Goal: Task Accomplishment & Management: Complete application form

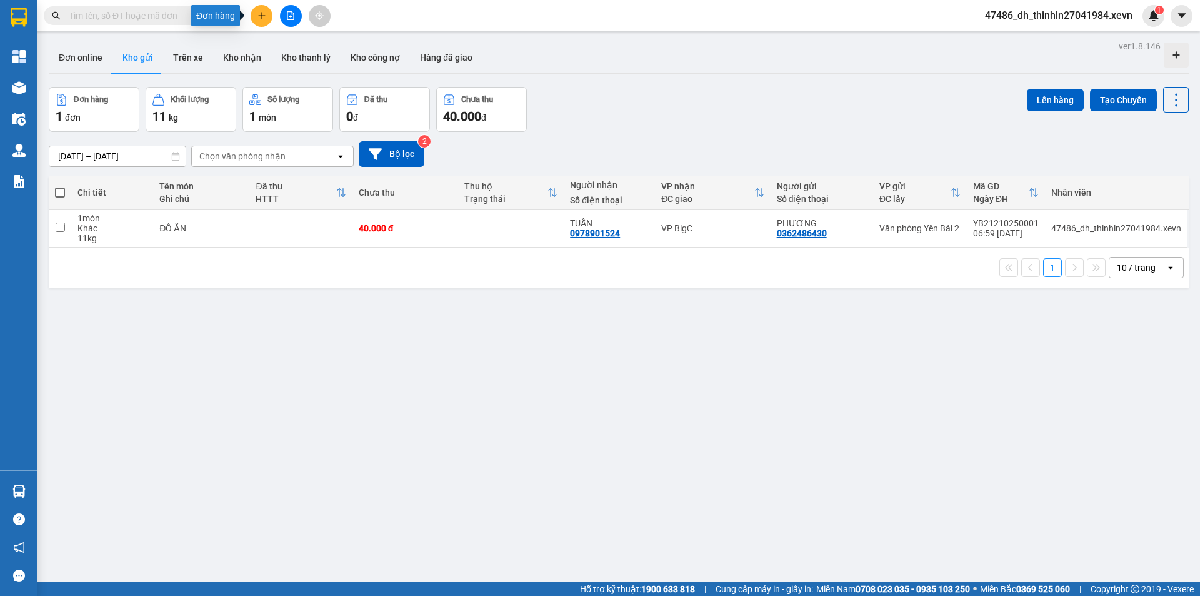
click at [258, 20] on button at bounding box center [262, 16] width 22 height 22
click at [293, 56] on div "Tạo đơn hàng" at bounding box center [305, 47] width 94 height 24
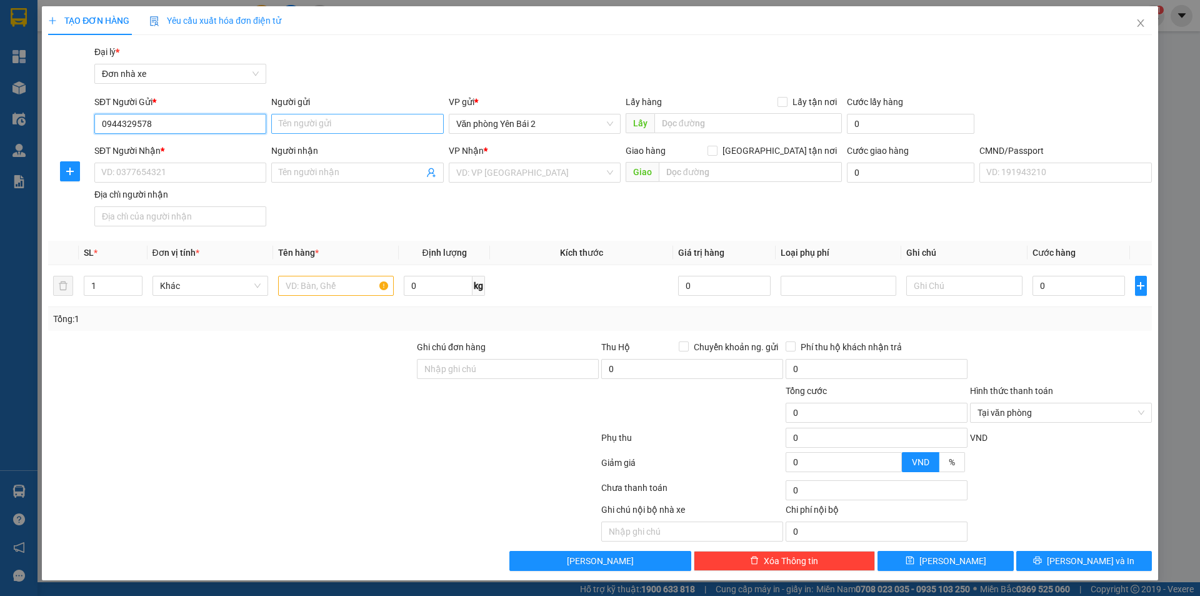
type input "0944329578"
click at [313, 121] on input "Người gửi" at bounding box center [357, 124] width 172 height 20
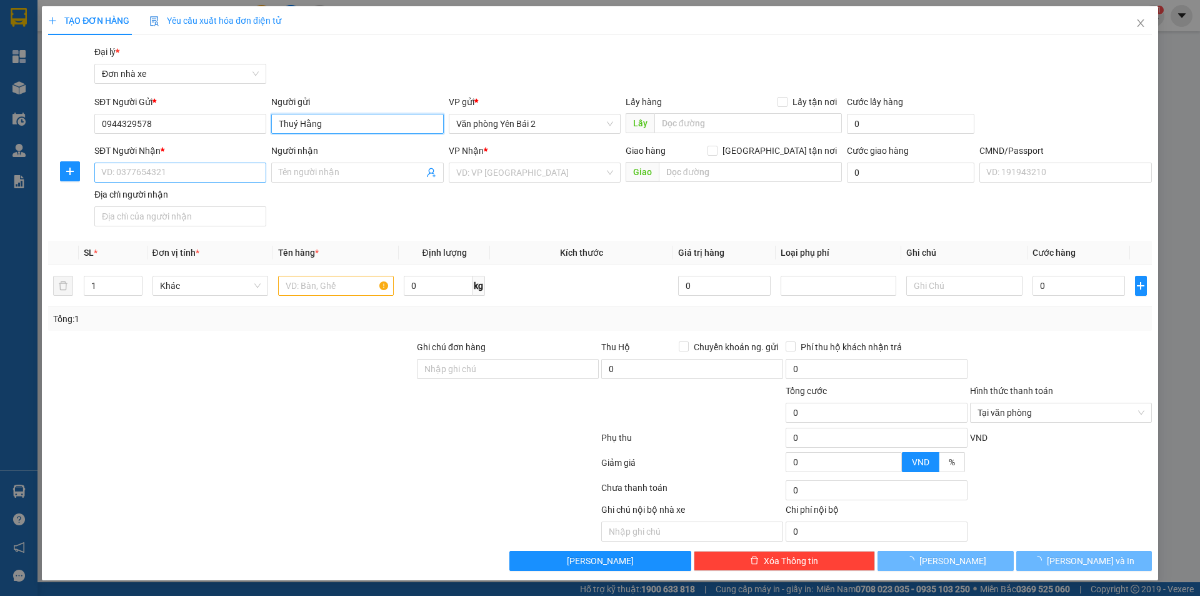
type input "Thuý Hằng"
click at [186, 174] on input "SĐT Người Nhận *" at bounding box center [180, 173] width 172 height 20
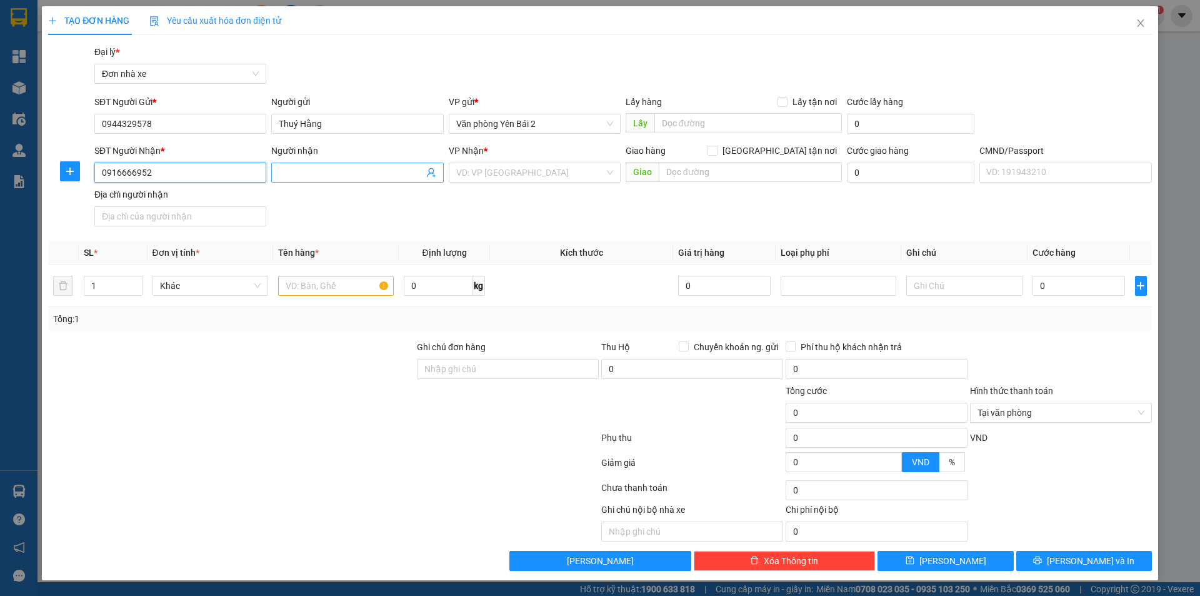
type input "0916666952"
click at [306, 171] on input "Người nhận" at bounding box center [351, 173] width 144 height 14
drag, startPoint x: 306, startPoint y: 171, endPoint x: 316, endPoint y: 168, distance: 11.1
click at [316, 168] on input "[PERSON_NAME]" at bounding box center [351, 173] width 144 height 14
type input "[PERSON_NAME]"
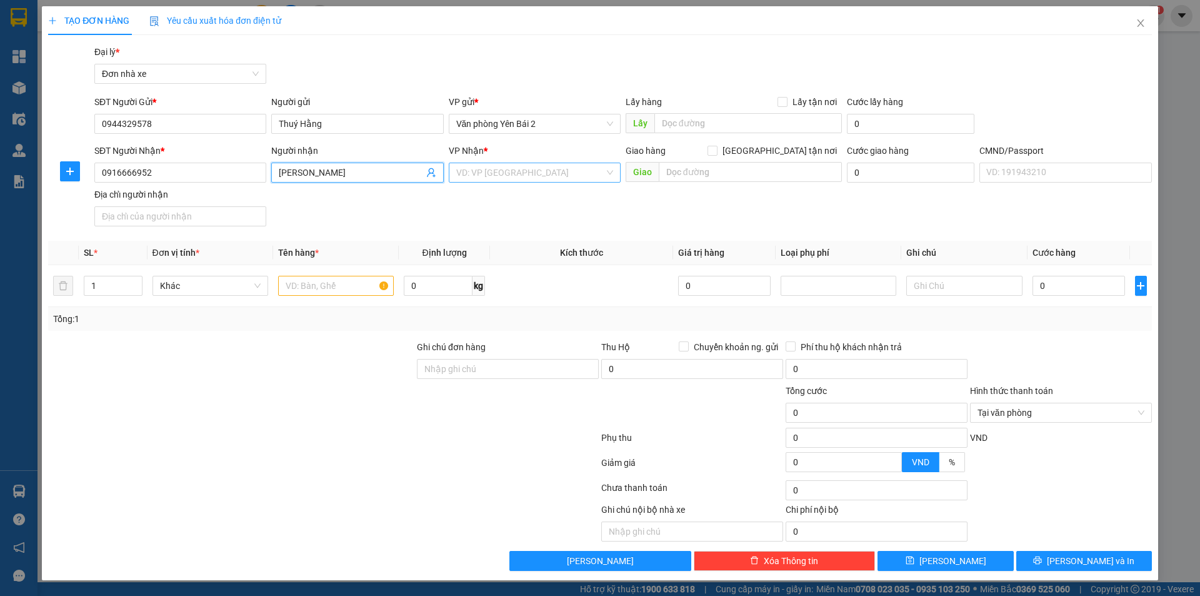
click at [513, 173] on input "search" at bounding box center [530, 172] width 148 height 19
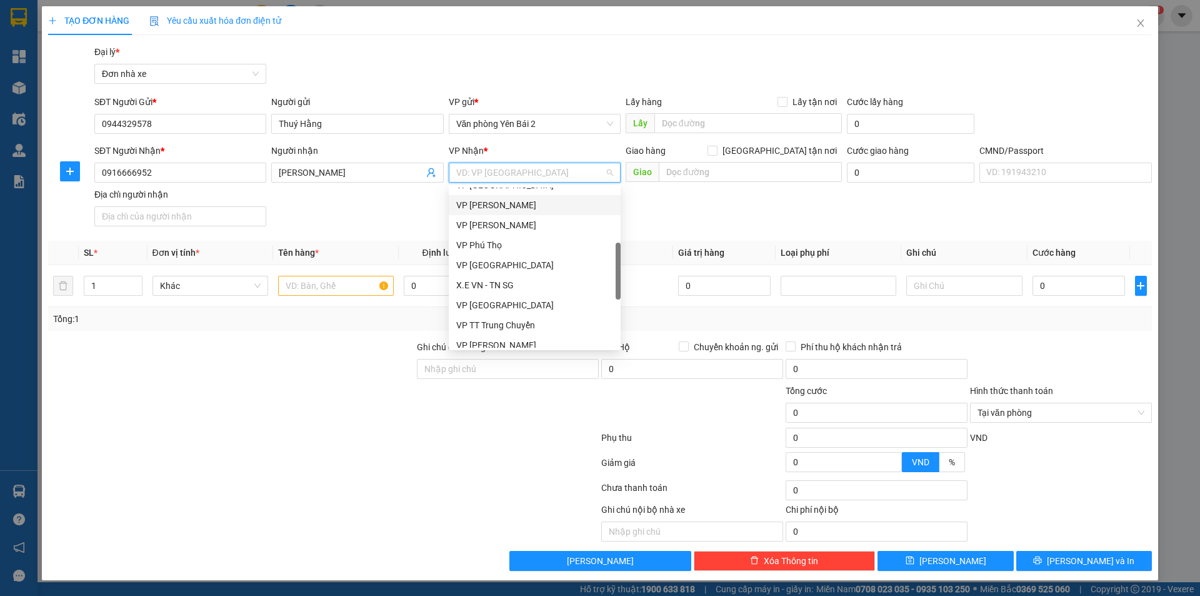
click at [503, 207] on div "VP [PERSON_NAME]" at bounding box center [534, 205] width 157 height 14
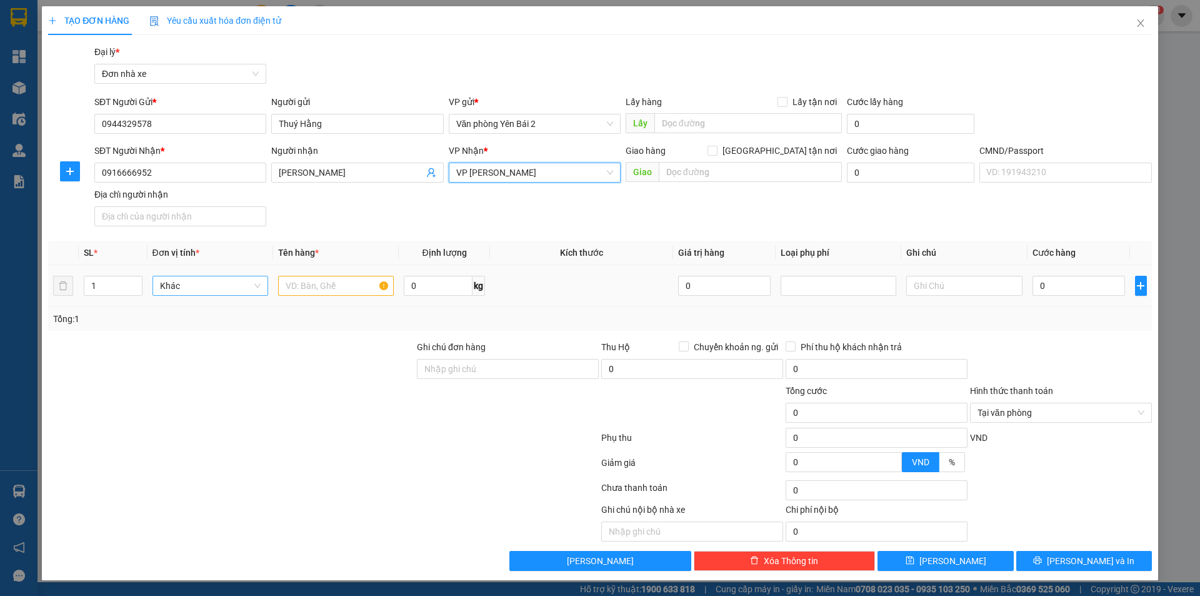
click at [206, 283] on span "Khác" at bounding box center [210, 285] width 101 height 19
click at [124, 286] on input "1" at bounding box center [113, 285] width 58 height 19
type input "2"
click at [135, 281] on icon "up" at bounding box center [135, 283] width 4 height 4
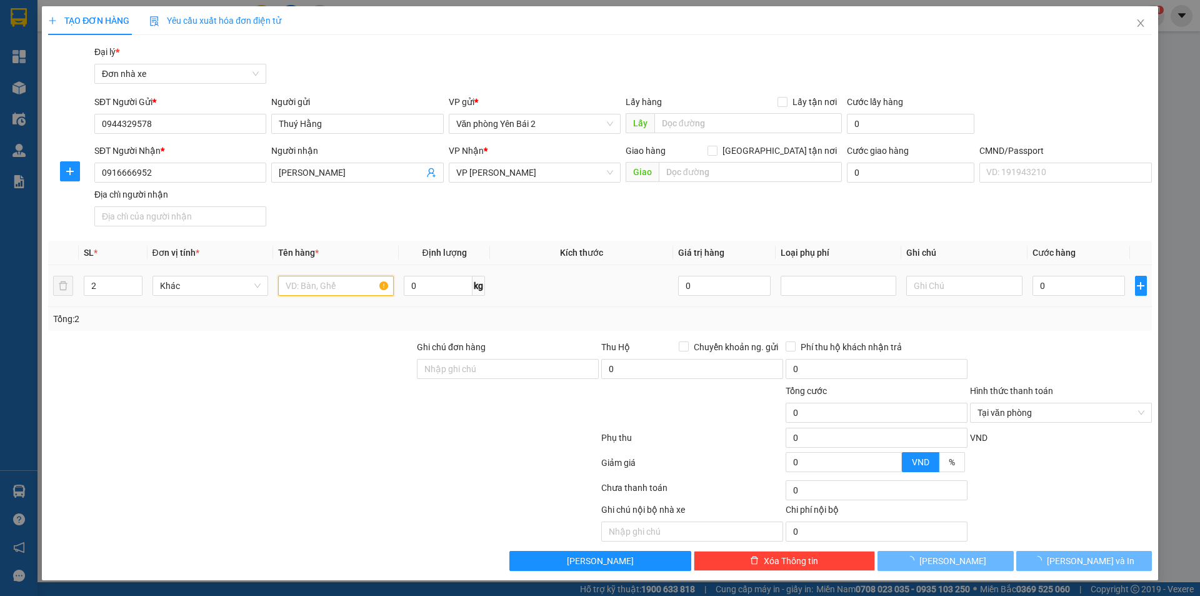
click at [289, 288] on input "text" at bounding box center [336, 286] width 116 height 20
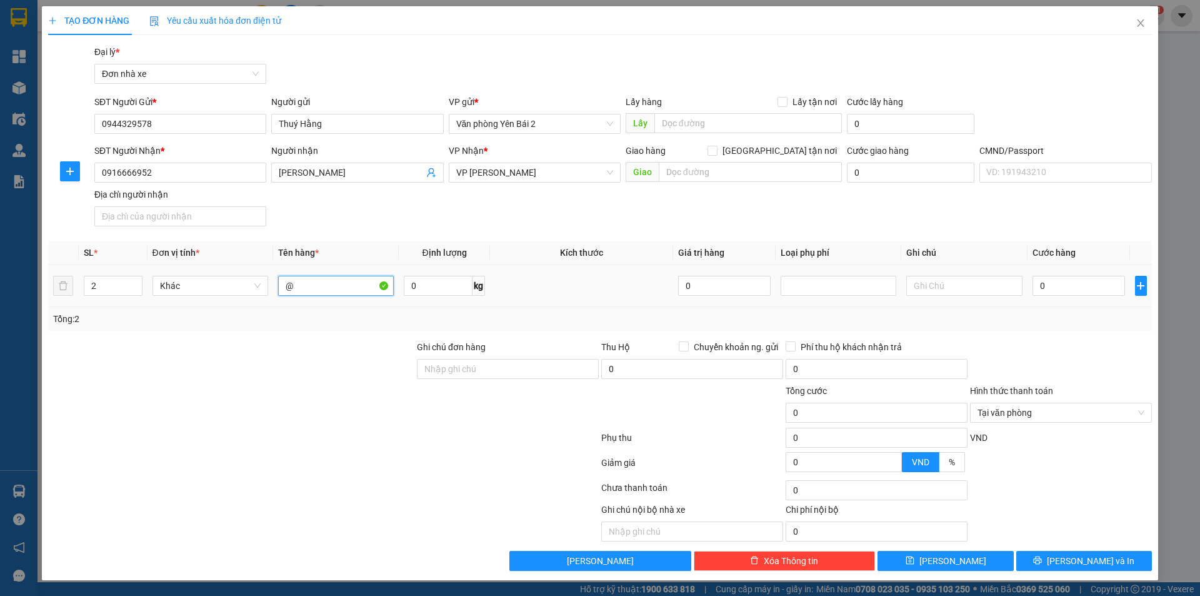
type input "@"
type input "2 Kiện ĐỒ ĂN"
click at [414, 283] on input "0" at bounding box center [438, 286] width 69 height 20
type input "24"
click at [714, 317] on div "Tổng: 2" at bounding box center [600, 319] width 1094 height 14
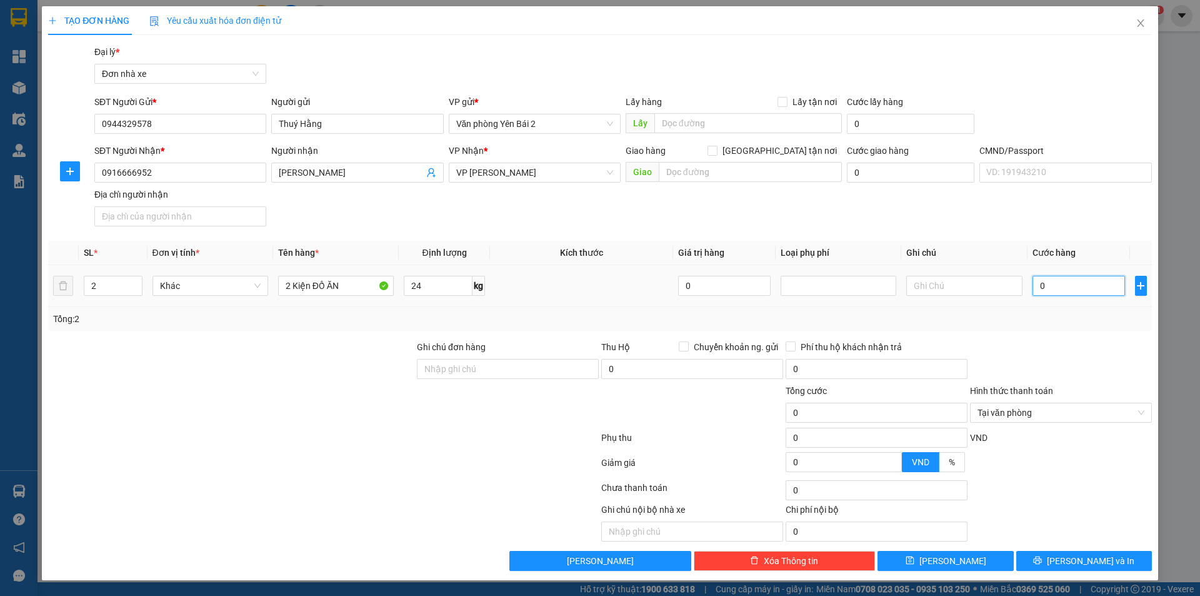
click at [1068, 286] on input "0" at bounding box center [1079, 286] width 93 height 20
type input "8"
type input "80"
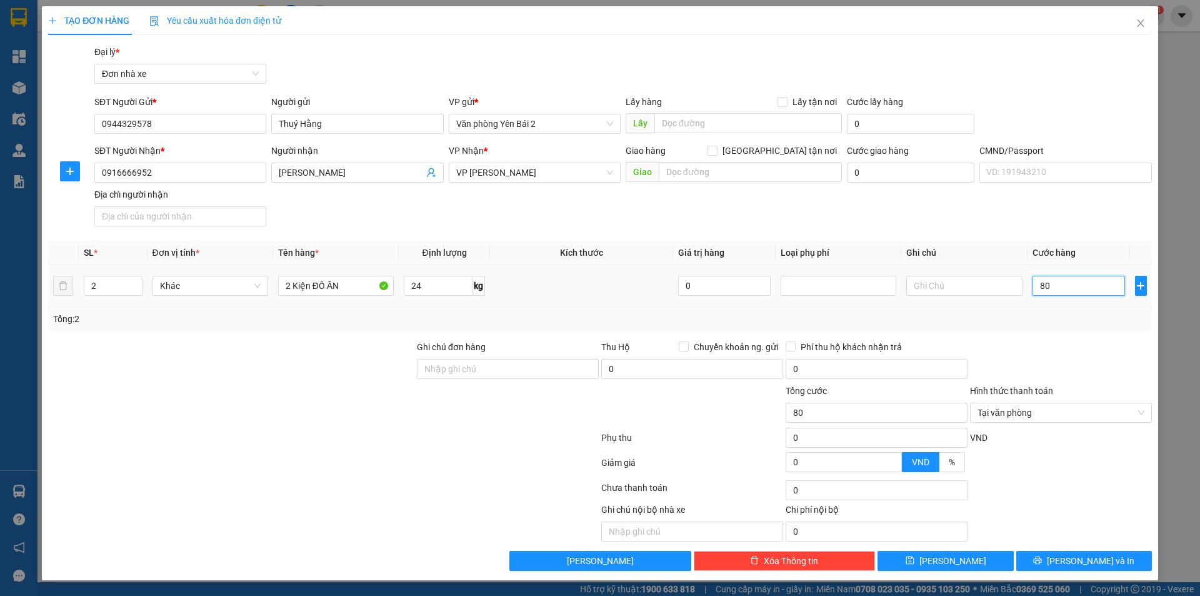
type input "800"
type input "8.000"
type input "80.000"
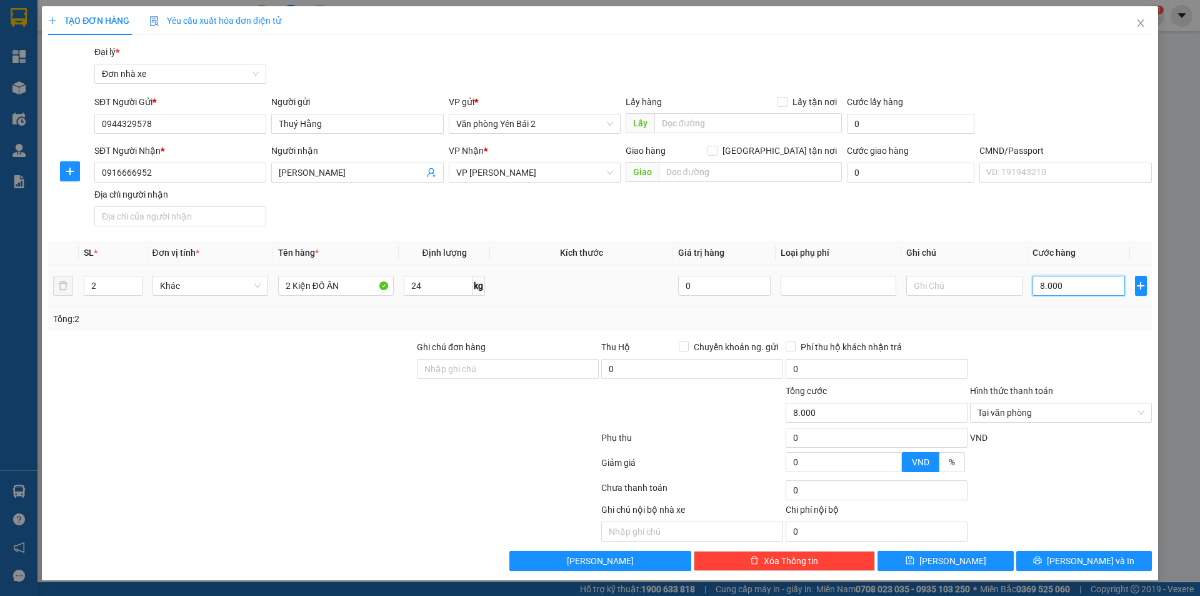
type input "80.000"
click at [1093, 560] on span "[PERSON_NAME] và In" at bounding box center [1091, 561] width 88 height 14
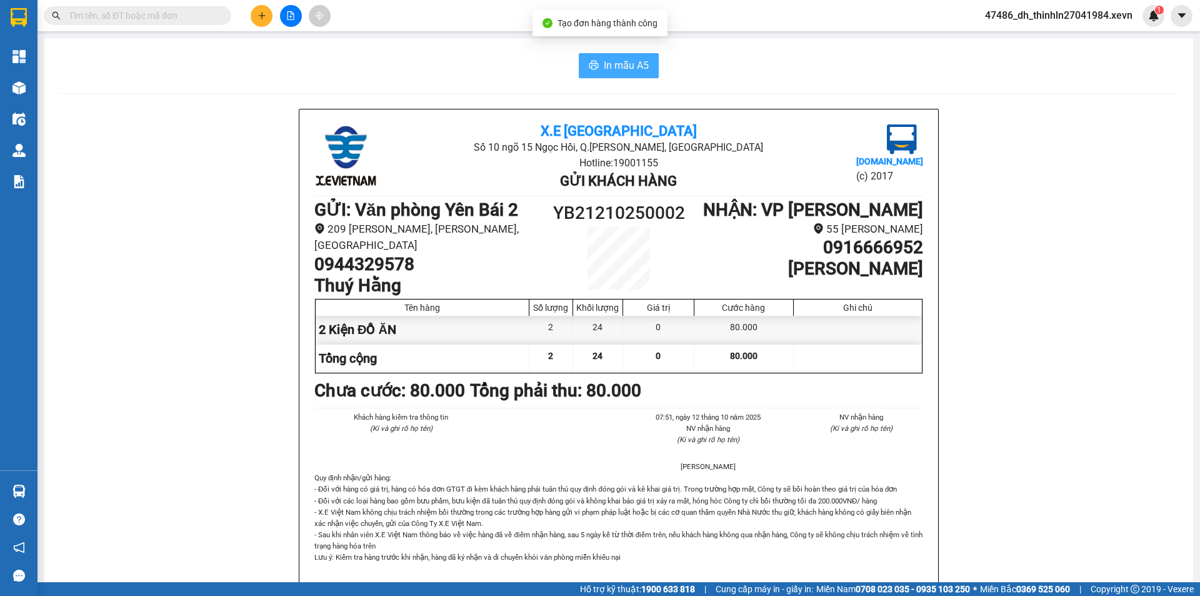
click at [615, 68] on span "In mẫu A5" at bounding box center [626, 66] width 45 height 16
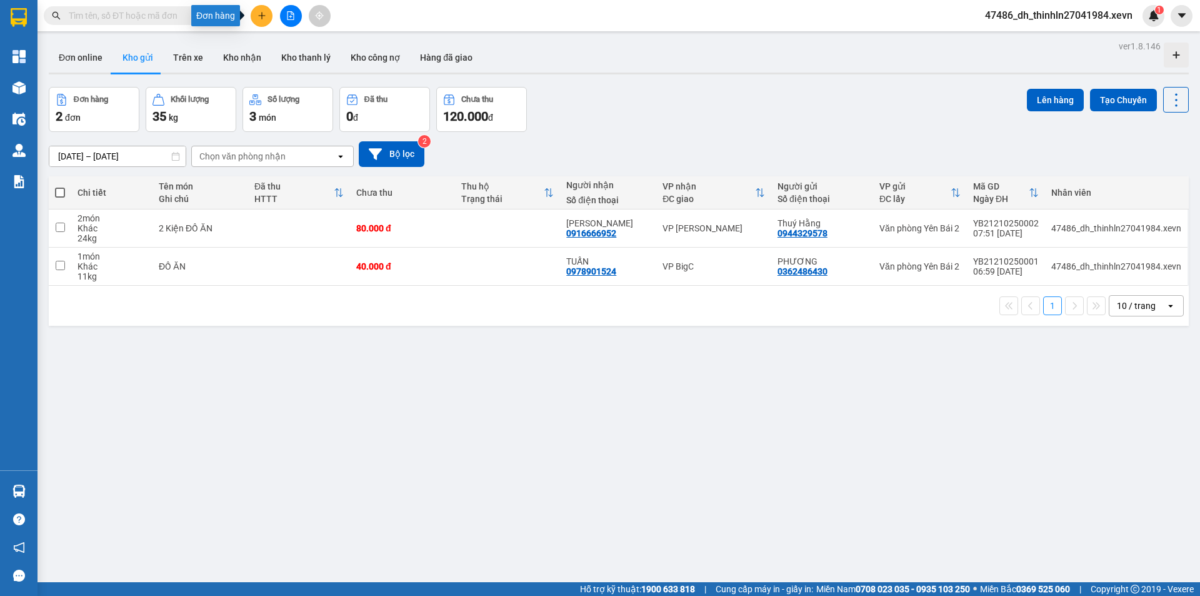
click at [264, 12] on icon "plus" at bounding box center [262, 15] width 9 height 9
click at [285, 49] on div "Tạo đơn hàng" at bounding box center [311, 47] width 54 height 14
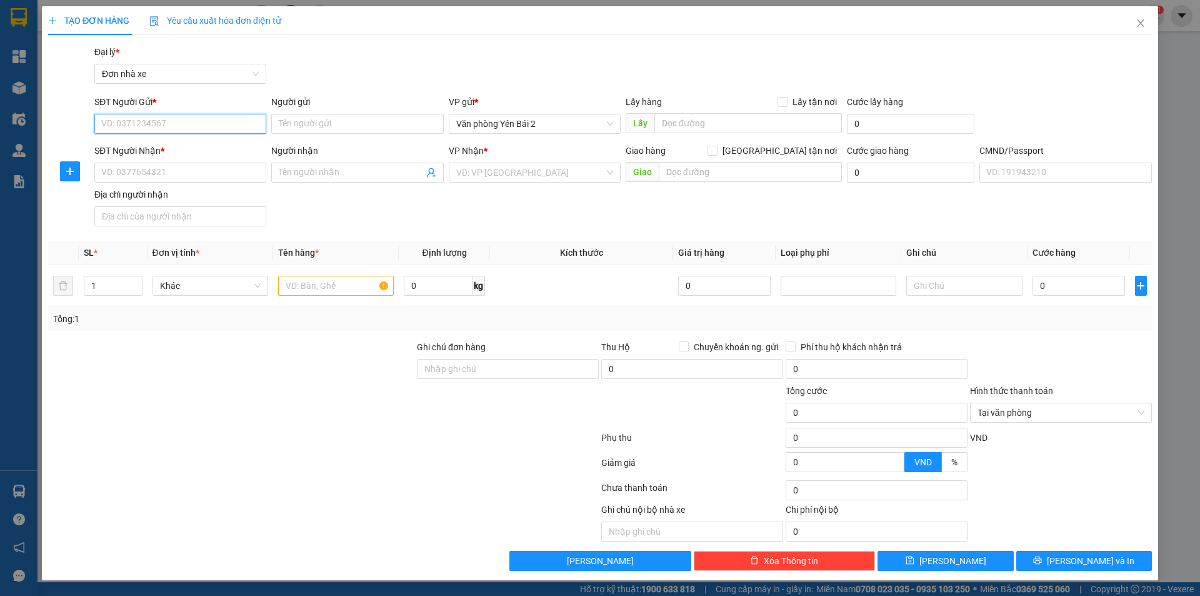
click at [184, 126] on input "SĐT Người Gửi *" at bounding box center [180, 124] width 172 height 20
type input "0962528555"
click at [143, 151] on div "0962528555 - TRUNG" at bounding box center [180, 149] width 157 height 14
type input "TRUNG"
type input "0962019929"
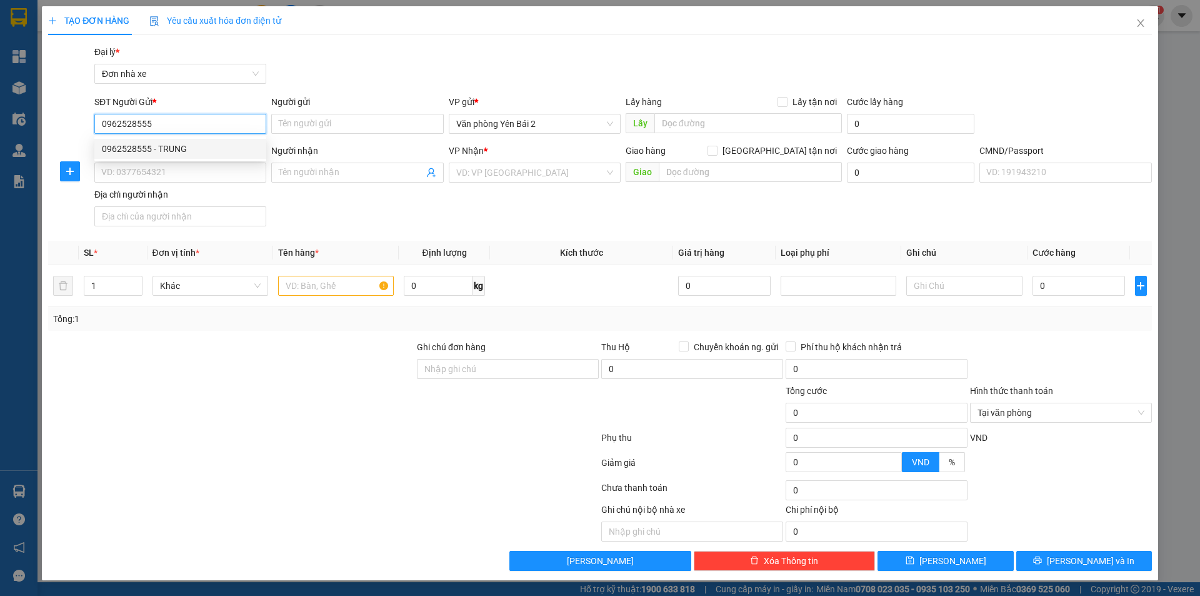
type input "[PERSON_NAME]"
type input "015204001139"
type input "0962528555"
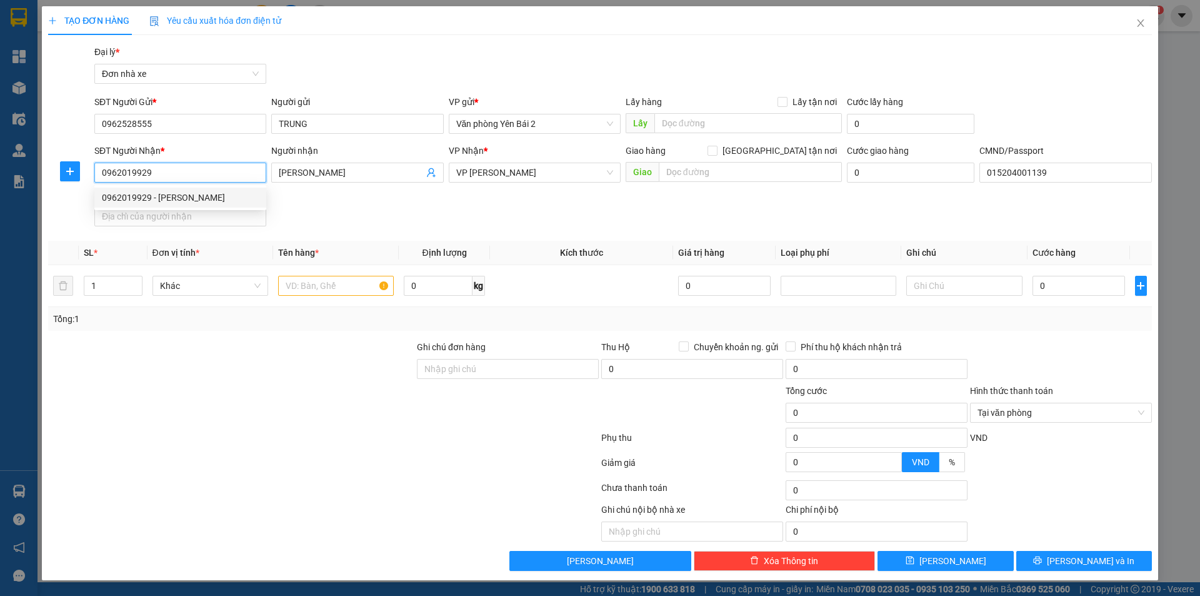
drag, startPoint x: 161, startPoint y: 171, endPoint x: 81, endPoint y: 170, distance: 80.0
click at [81, 170] on div "SĐT Người Nhận * 0962019929 Người nhận [PERSON_NAME] VP Nhận * VP [PERSON_NAME]…" at bounding box center [600, 188] width 1106 height 88
click at [373, 176] on input "[PERSON_NAME]" at bounding box center [351, 173] width 144 height 14
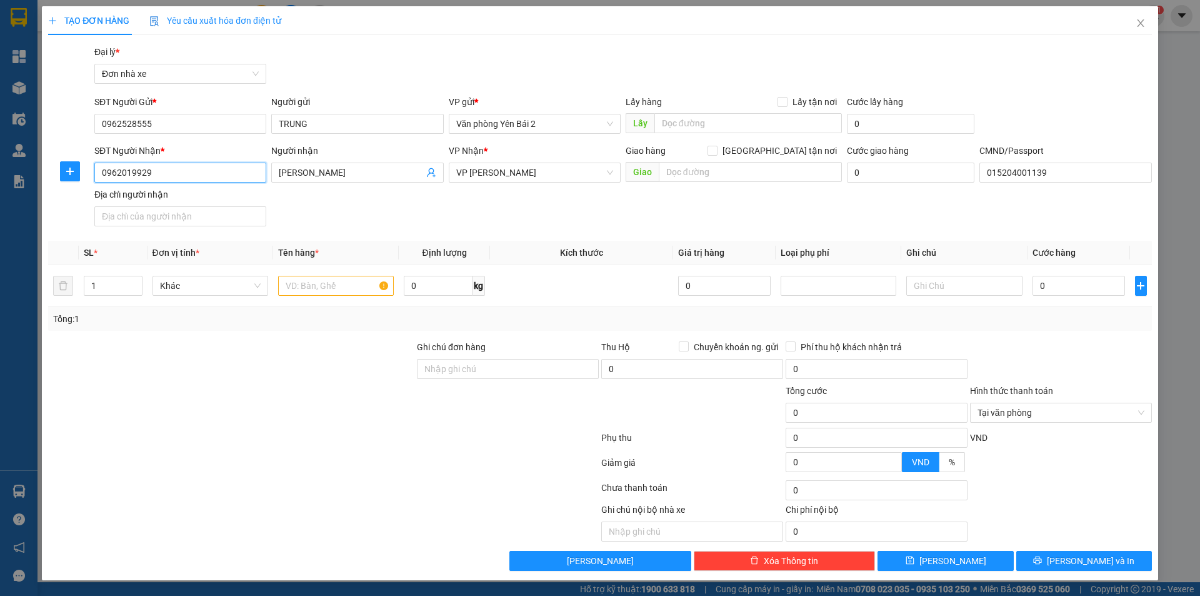
click at [223, 172] on input "0962019929" at bounding box center [180, 173] width 172 height 20
click at [223, 195] on div "0378811512 - [PERSON_NAME]" at bounding box center [180, 198] width 157 height 14
type input "0378811512"
type input "[PERSON_NAME]"
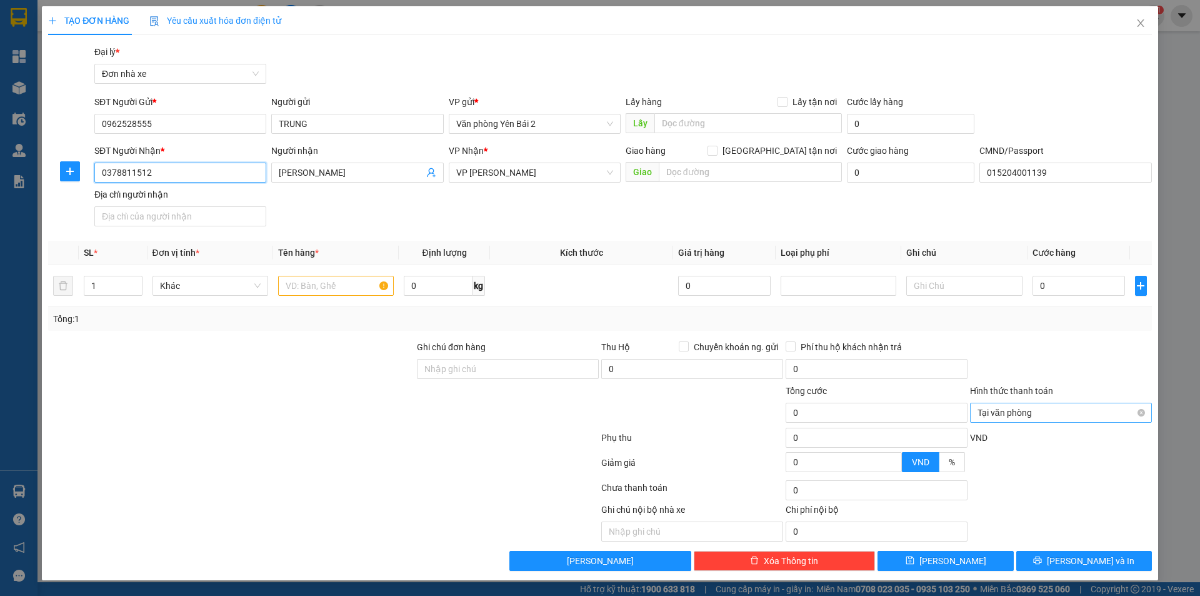
click at [1068, 415] on span "Tại văn phòng" at bounding box center [1061, 412] width 167 height 19
type input "0378811512"
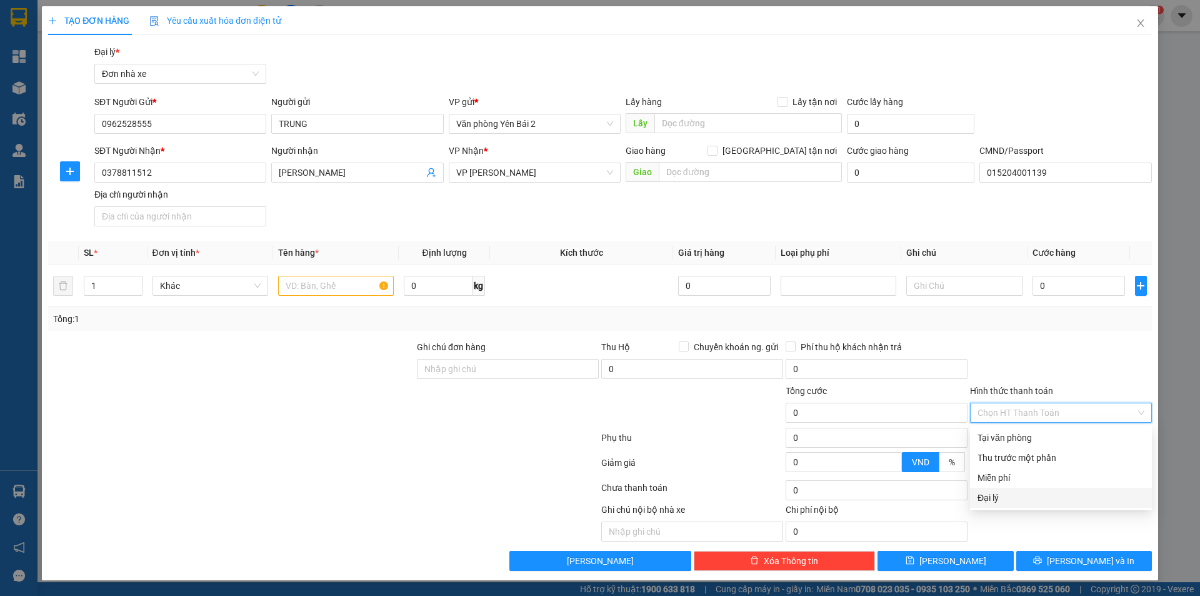
click at [1074, 524] on div "Ghi chú nội bộ nhà xe Chi phí nội bộ 0" at bounding box center [600, 522] width 1106 height 39
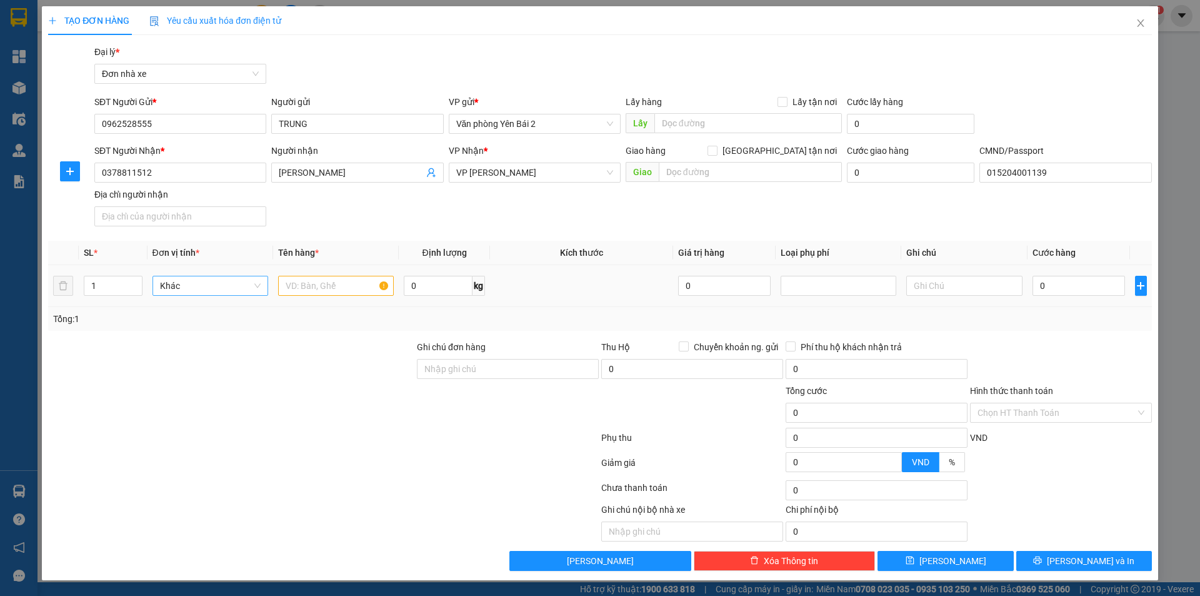
click at [197, 281] on span "Khác" at bounding box center [210, 285] width 101 height 19
click at [322, 285] on input "text" at bounding box center [336, 286] width 116 height 20
type input "C"
type input "CHẢ CỐM"
click at [425, 292] on input "0" at bounding box center [438, 286] width 69 height 20
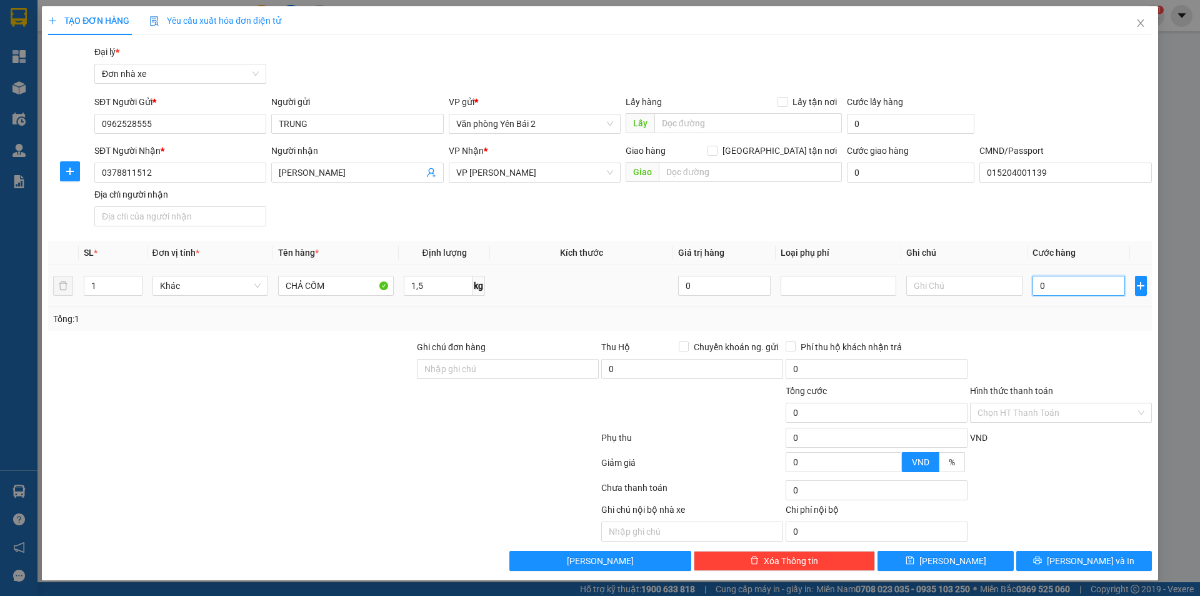
type input "0"
click at [1076, 288] on input "0" at bounding box center [1079, 286] width 93 height 20
type input "3"
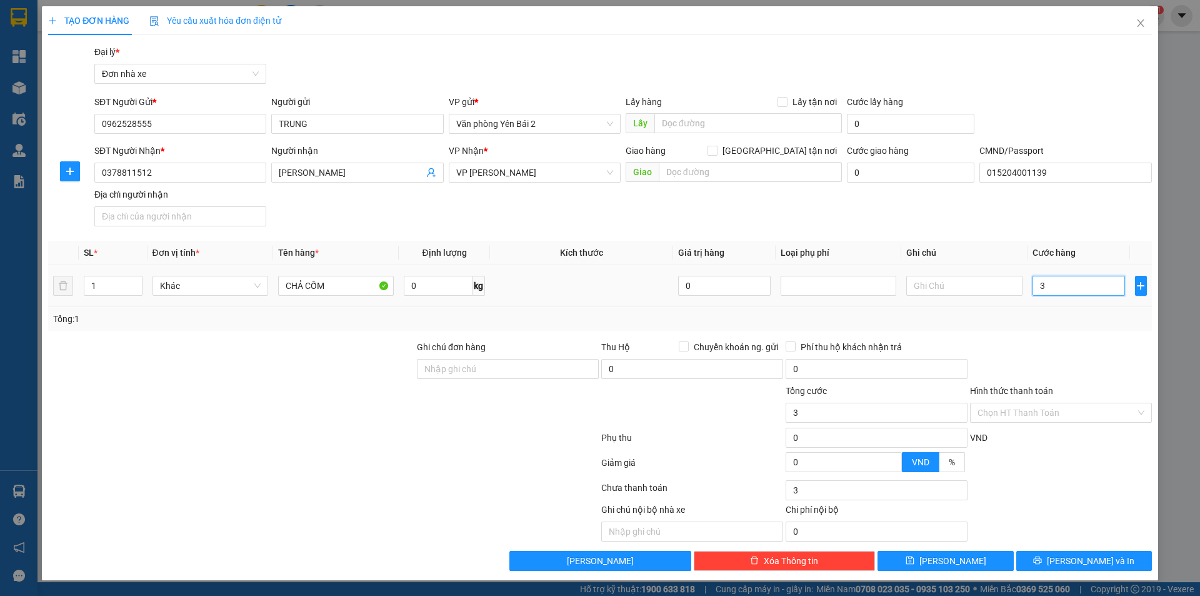
type input "30"
type input "300"
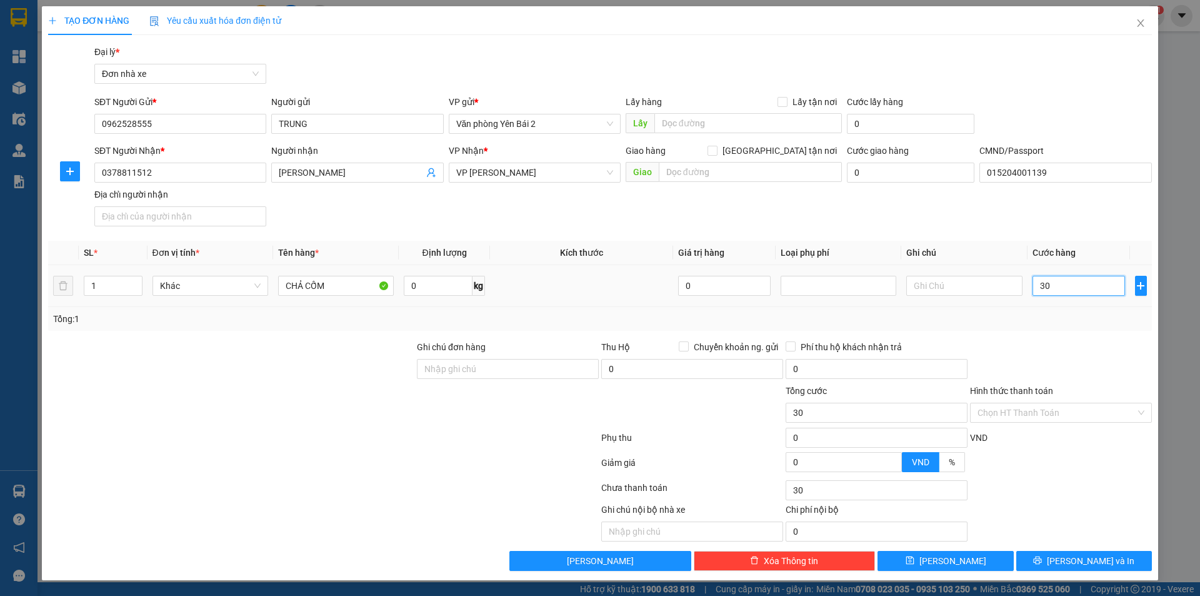
type input "300"
type input "3.000"
type input "30.000"
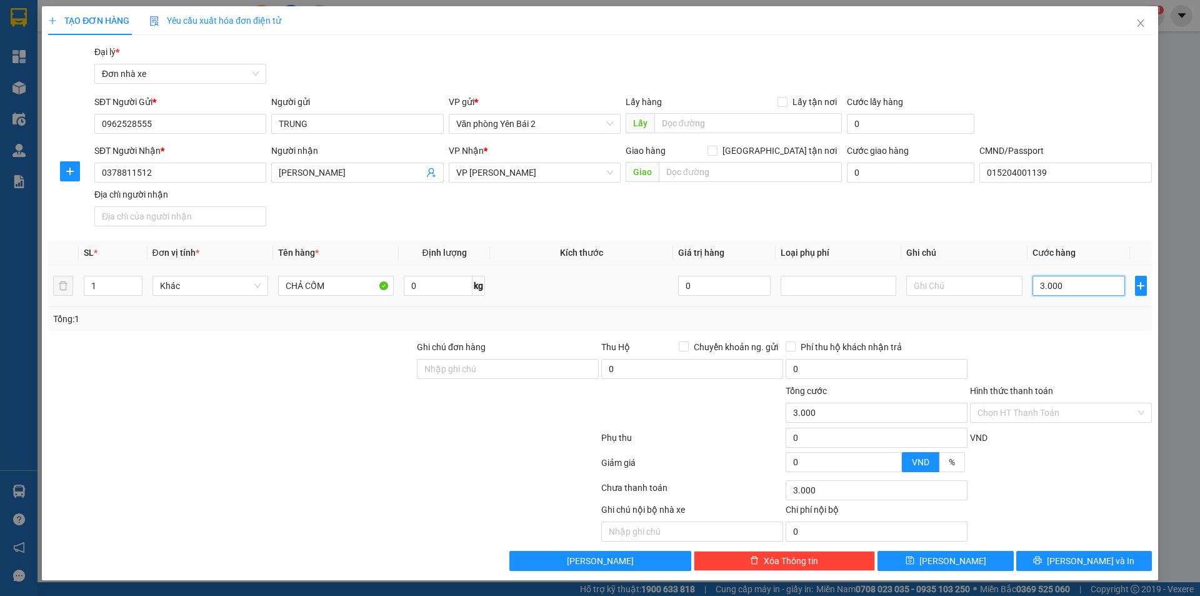
type input "30.000"
click at [1074, 358] on div at bounding box center [1061, 362] width 184 height 44
click at [1086, 559] on span "[PERSON_NAME] và In" at bounding box center [1091, 561] width 88 height 14
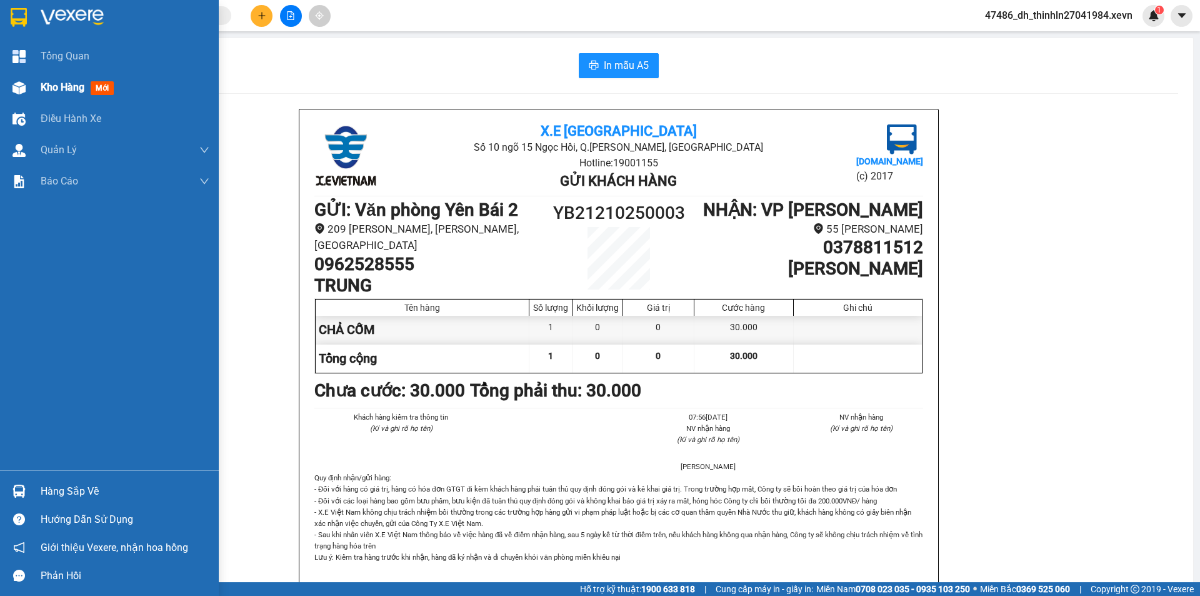
click at [52, 89] on span "Kho hàng" at bounding box center [63, 87] width 44 height 12
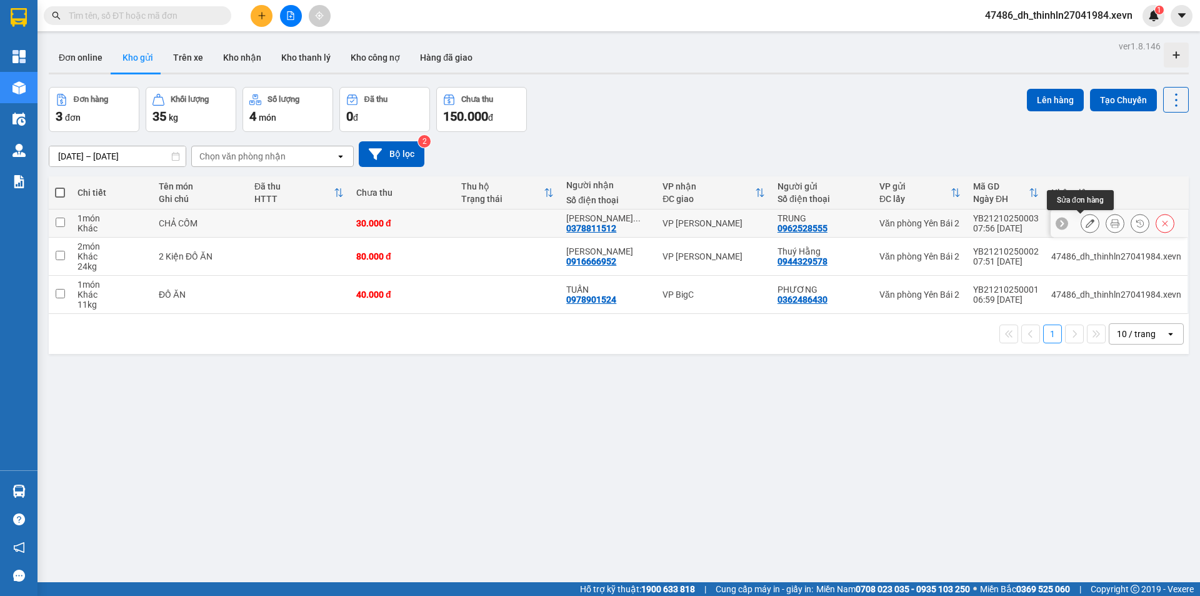
click at [1081, 221] on button at bounding box center [1090, 224] width 18 height 22
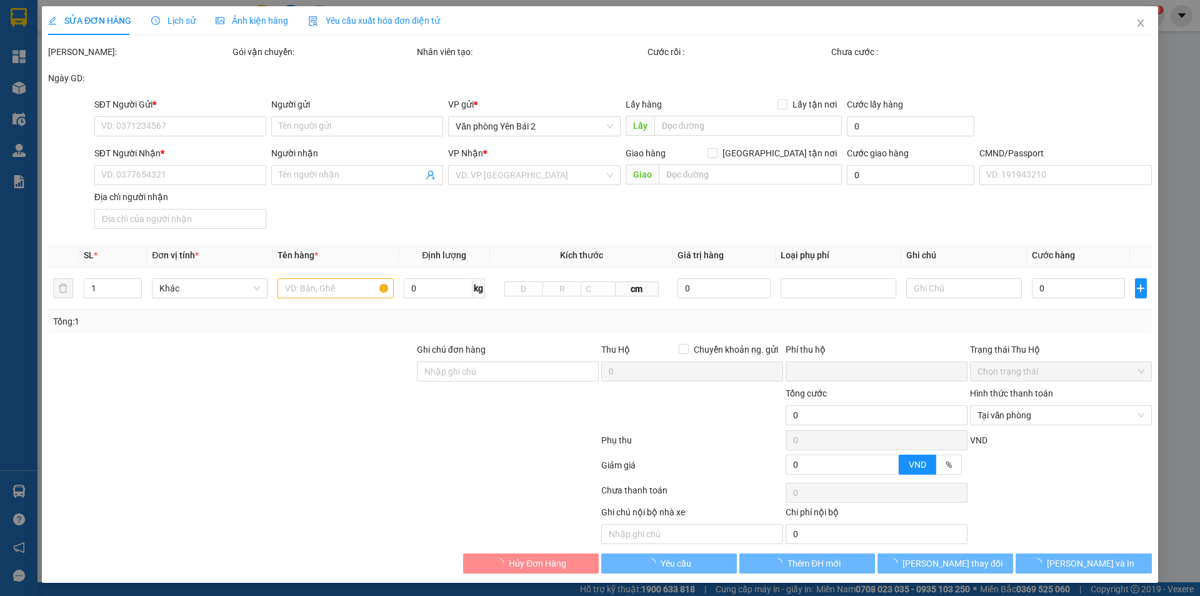
type input "0962528555"
type input "TRUNG"
type input "0378811512"
type input "[PERSON_NAME]"
type input "015204001139"
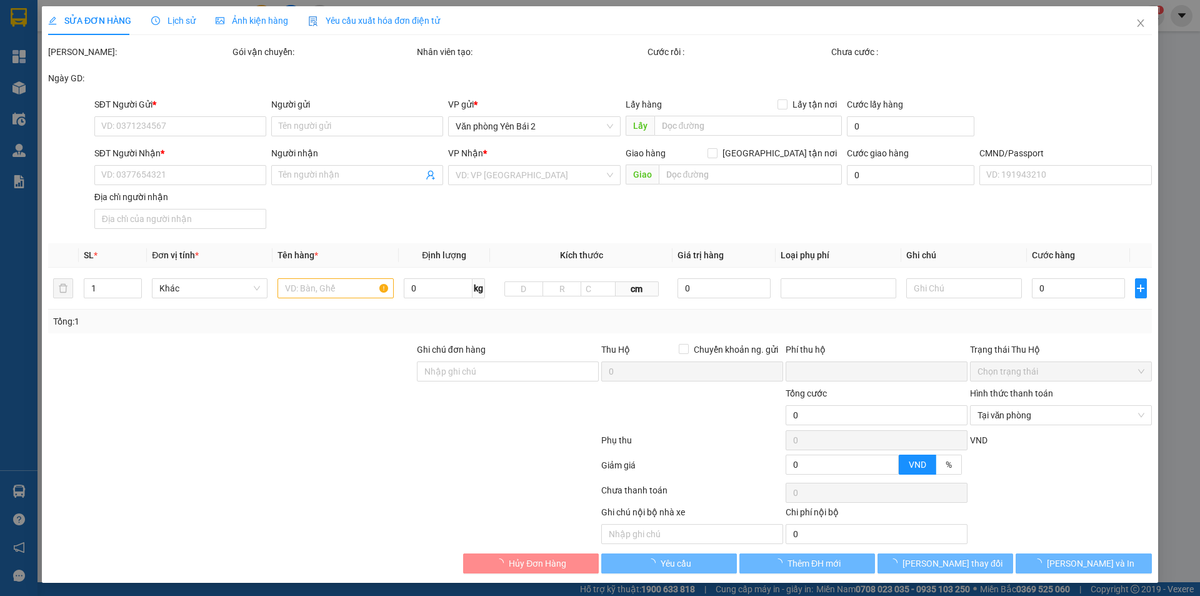
type input "0"
type input "30.000"
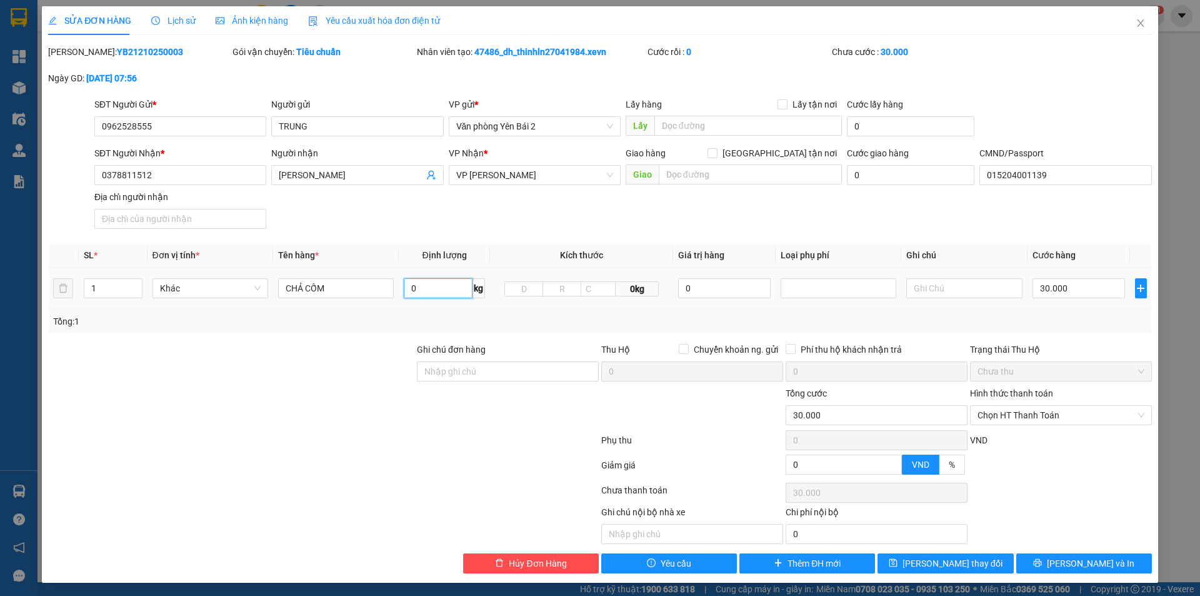
click at [426, 286] on input "0" at bounding box center [438, 288] width 69 height 20
click at [455, 316] on div "Tổng: 1" at bounding box center [258, 321] width 410 height 14
click at [453, 281] on input "0" at bounding box center [438, 288] width 69 height 20
type input "1.5"
click at [473, 326] on div "Tổng: 1" at bounding box center [600, 321] width 1094 height 14
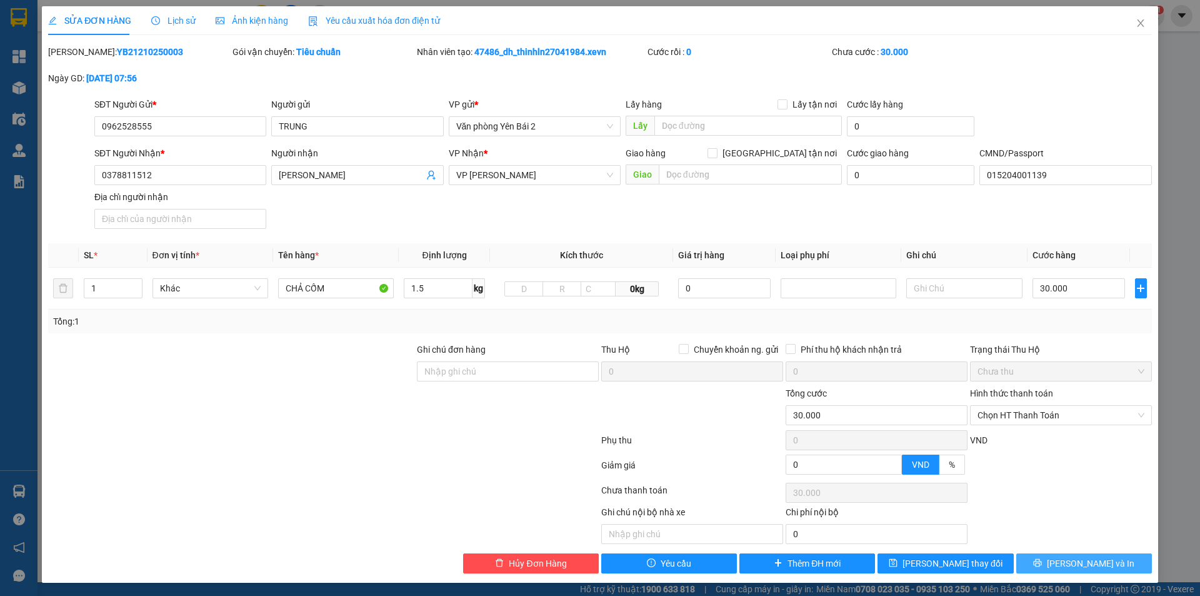
click at [1063, 566] on button "[PERSON_NAME] và In" at bounding box center [1084, 563] width 136 height 20
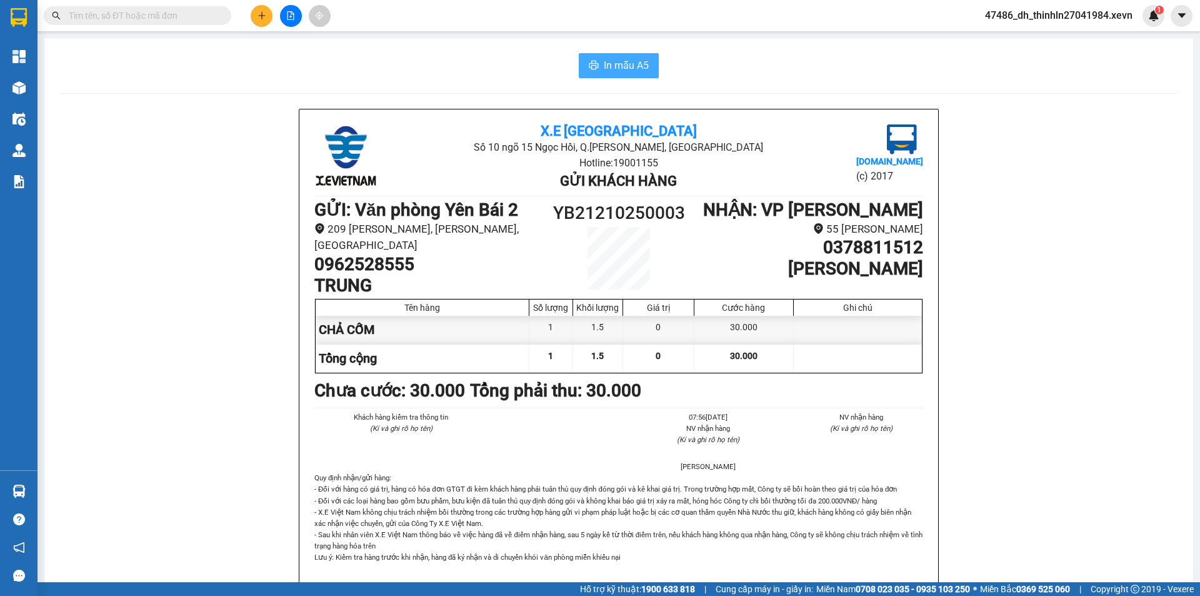
click at [623, 65] on span "In mẫu A5" at bounding box center [626, 66] width 45 height 16
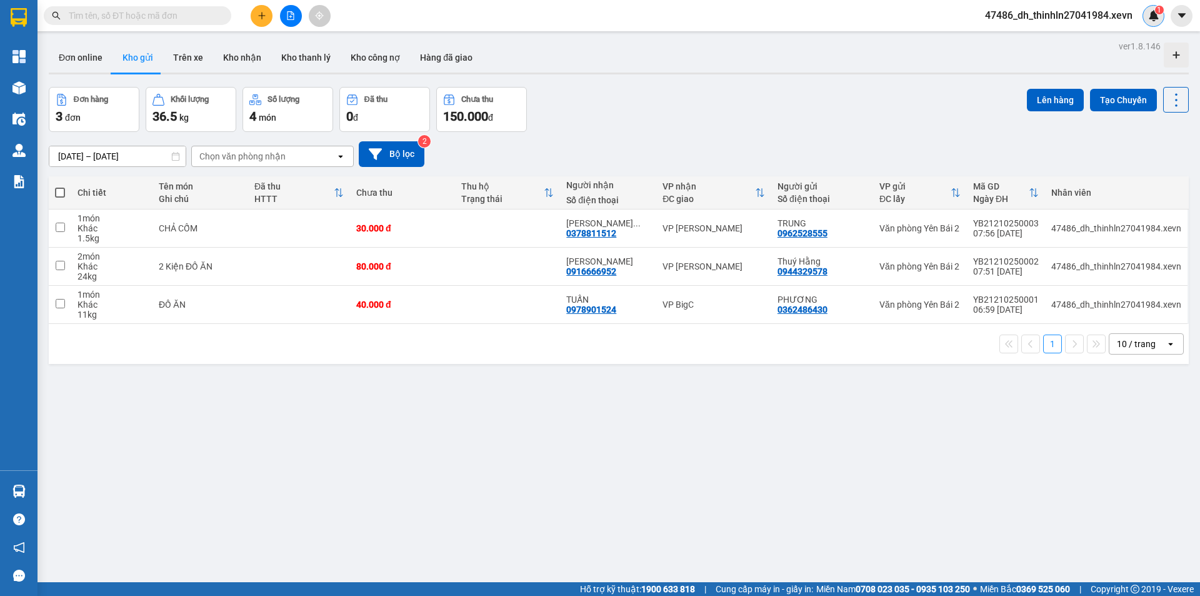
click at [1154, 15] on img at bounding box center [1153, 15] width 11 height 11
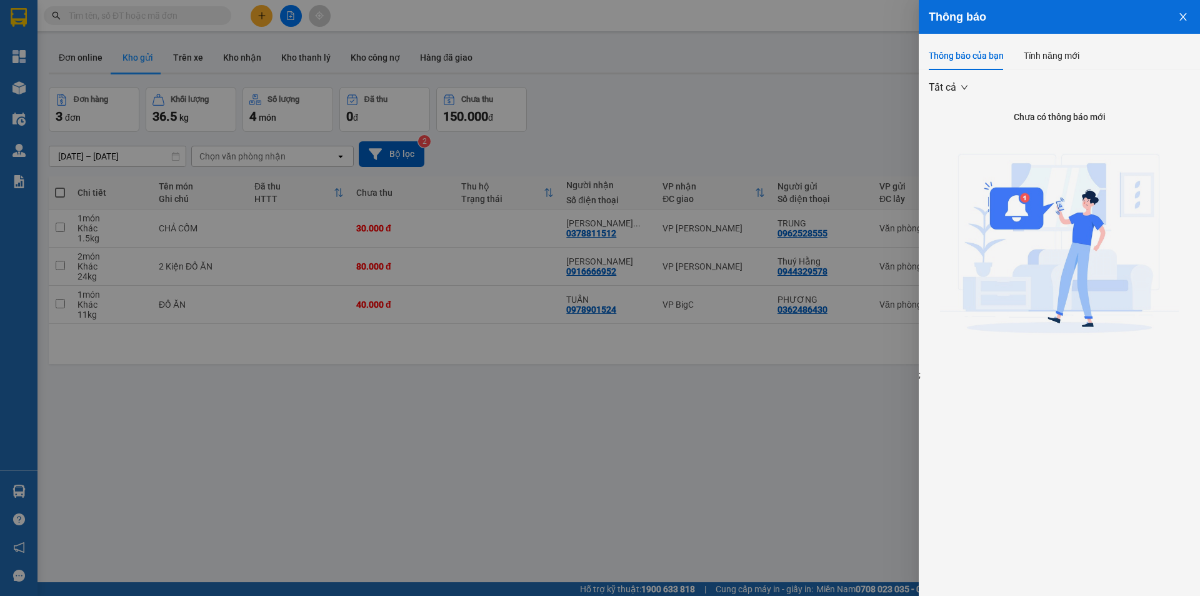
click at [1024, 192] on img at bounding box center [1059, 247] width 239 height 239
click at [1036, 50] on div "Tính năng mới" at bounding box center [1052, 56] width 56 height 14
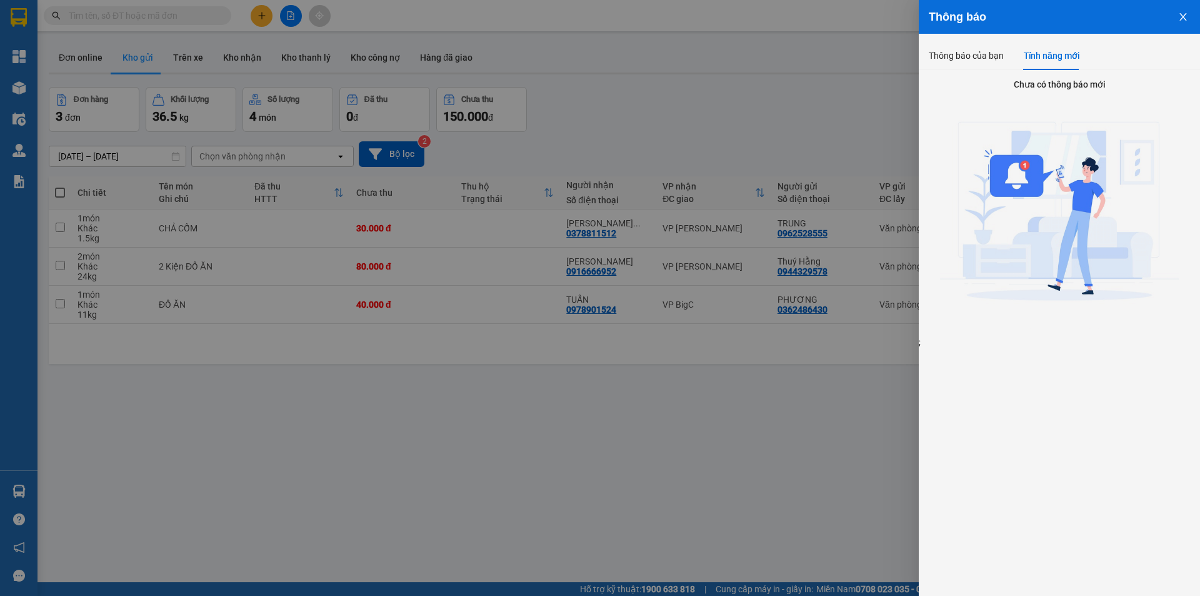
click at [543, 431] on div at bounding box center [600, 298] width 1200 height 596
